Goal: Information Seeking & Learning: Learn about a topic

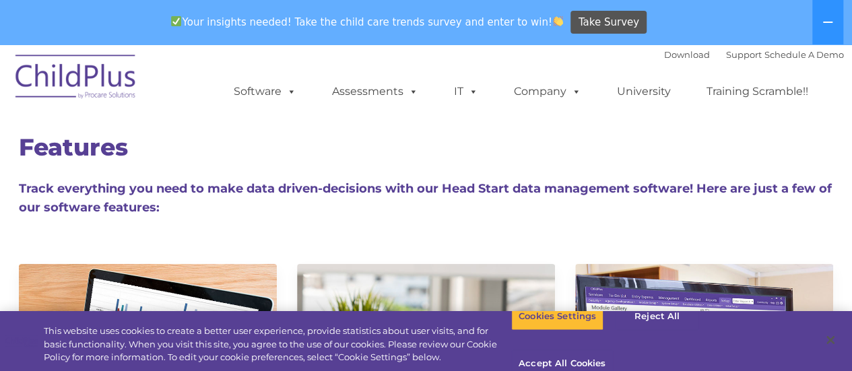
click at [683, 199] on h4 "Track everything you need to make data driven-decisions with our Head Start dat…" at bounding box center [426, 198] width 815 height 38
click at [639, 197] on h4 "Track everything you need to make data driven-decisions with our Head Start dat…" at bounding box center [426, 198] width 815 height 38
click at [828, 332] on button "Close" at bounding box center [830, 340] width 30 height 30
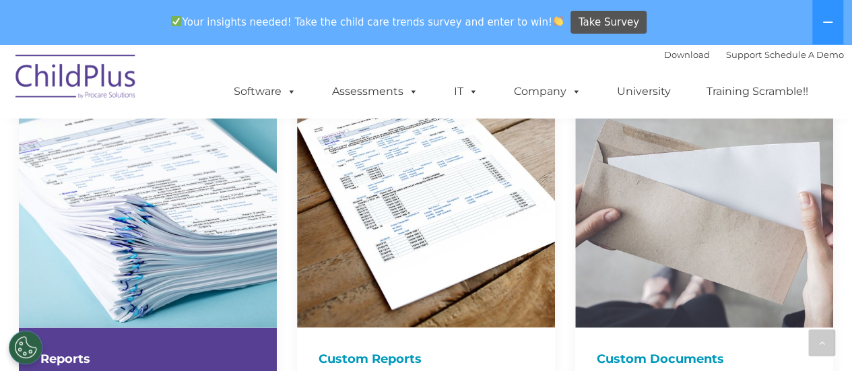
scroll to position [1756, 0]
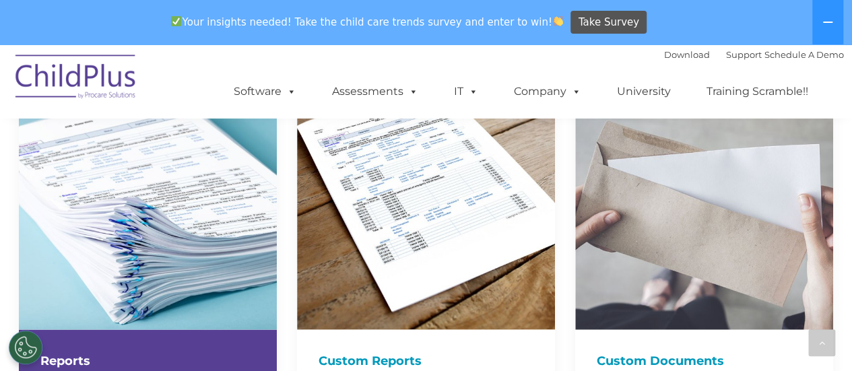
click at [160, 234] on img at bounding box center [148, 201] width 258 height 258
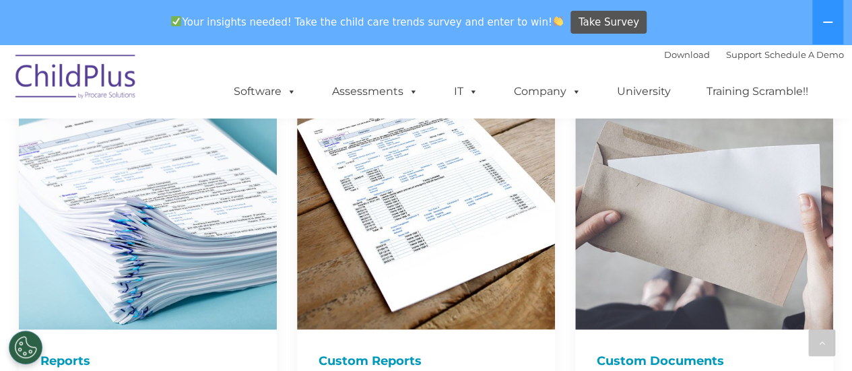
drag, startPoint x: 260, startPoint y: 228, endPoint x: 281, endPoint y: 232, distance: 21.1
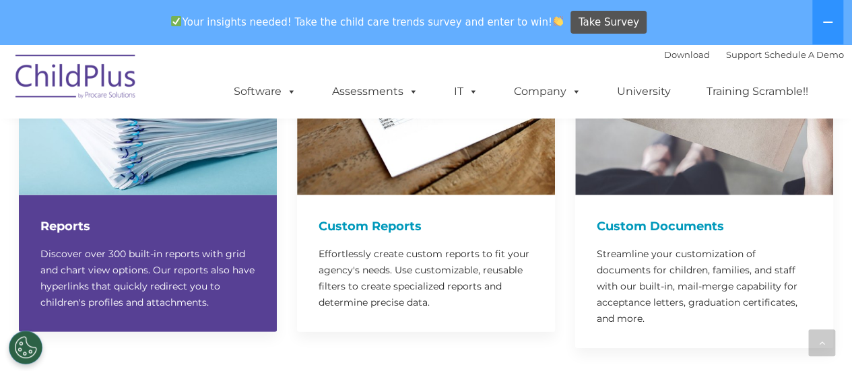
scroll to position [1894, 0]
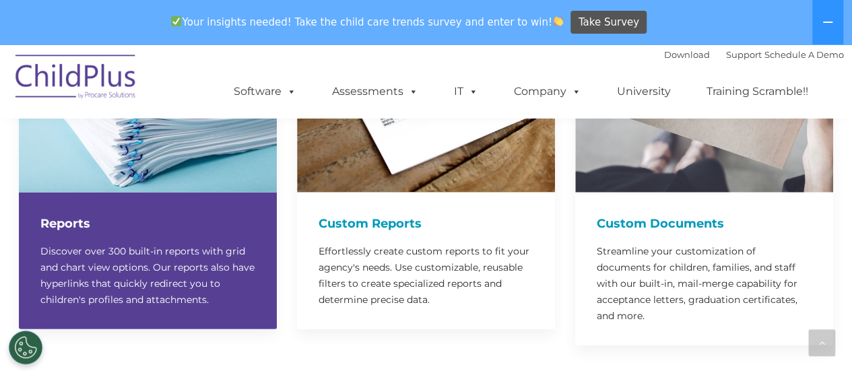
click at [193, 243] on p "Discover over 300 built-in reports with grid and chart view options. Our report…" at bounding box center [147, 275] width 215 height 65
click at [67, 214] on h4 "Reports" at bounding box center [147, 223] width 215 height 19
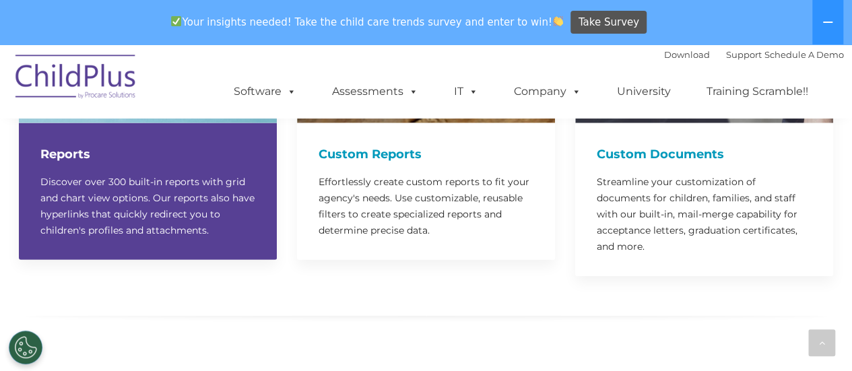
scroll to position [1964, 0]
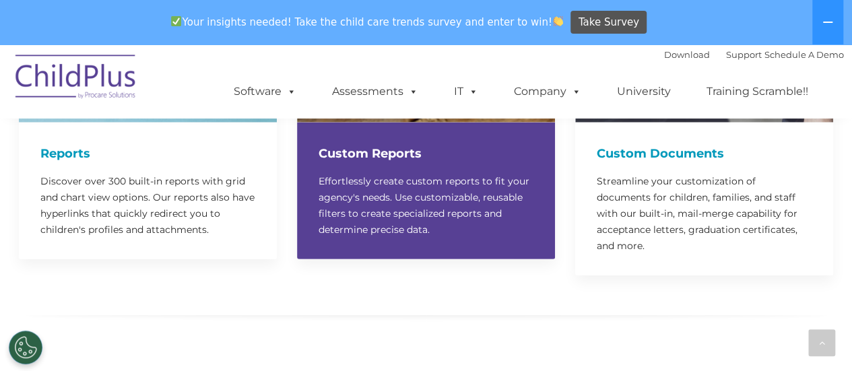
click at [333, 207] on p "Effortlessly create custom reports to fit your agency's needs. Use customizable…" at bounding box center [426, 205] width 215 height 65
click at [356, 144] on h4 "Custom Reports" at bounding box center [426, 153] width 215 height 19
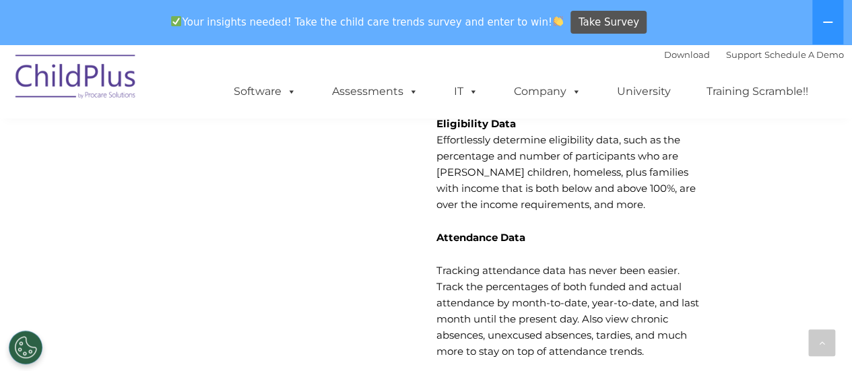
scroll to position [4405, 0]
